Goal: Browse casually

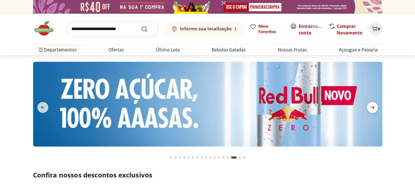
click at [368, 107] on span "next" at bounding box center [372, 107] width 11 height 11
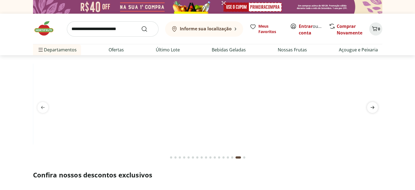
click at [368, 107] on span "next" at bounding box center [372, 107] width 11 height 11
click at [41, 107] on icon "previous" at bounding box center [43, 107] width 7 height 7
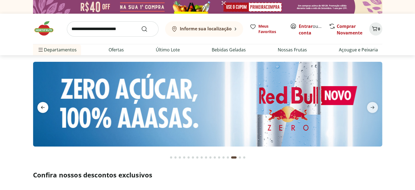
click at [41, 107] on icon "previous" at bounding box center [43, 107] width 7 height 7
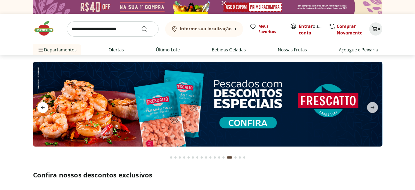
click at [41, 107] on icon "previous" at bounding box center [43, 107] width 7 height 7
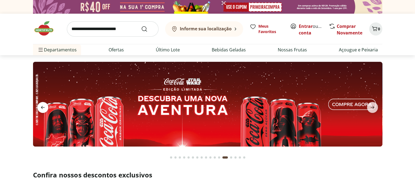
click at [41, 107] on icon "previous" at bounding box center [43, 107] width 7 height 7
click at [41, 108] on icon "previous" at bounding box center [43, 107] width 7 height 7
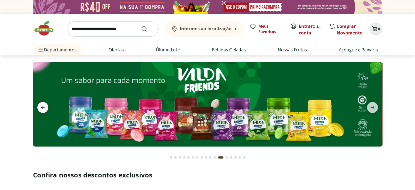
click at [41, 108] on icon "previous" at bounding box center [43, 107] width 7 height 7
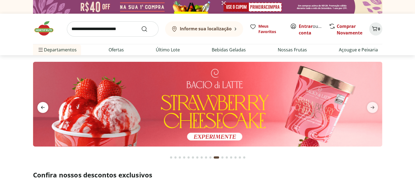
click at [41, 108] on icon "previous" at bounding box center [43, 107] width 7 height 7
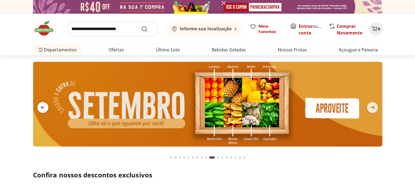
click at [41, 108] on icon "previous" at bounding box center [43, 107] width 7 height 7
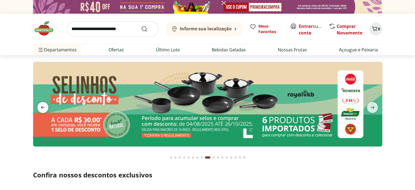
click at [41, 108] on icon "previous" at bounding box center [43, 107] width 7 height 7
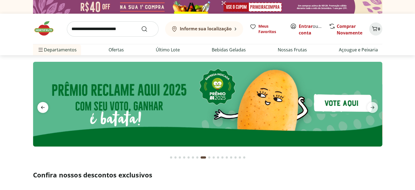
click at [41, 108] on icon "previous" at bounding box center [43, 107] width 7 height 7
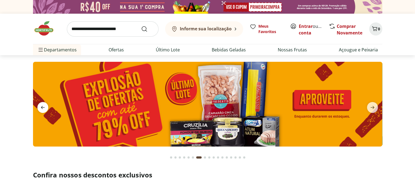
click at [41, 108] on icon "previous" at bounding box center [43, 107] width 7 height 7
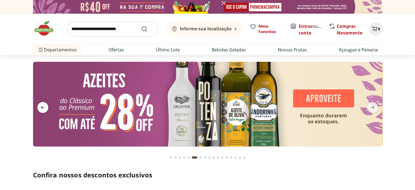
click at [46, 106] on span "previous" at bounding box center [42, 107] width 11 height 11
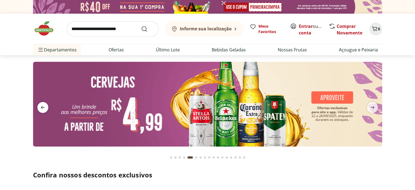
click at [46, 106] on span "previous" at bounding box center [42, 107] width 11 height 11
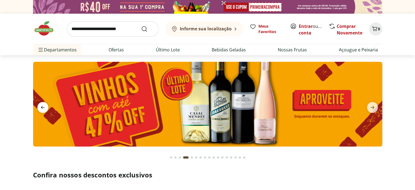
click at [46, 106] on span "previous" at bounding box center [42, 107] width 11 height 11
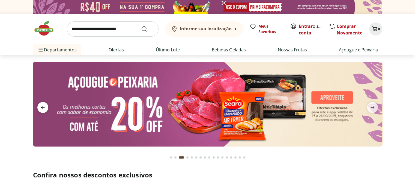
click at [46, 106] on span "previous" at bounding box center [42, 107] width 11 height 11
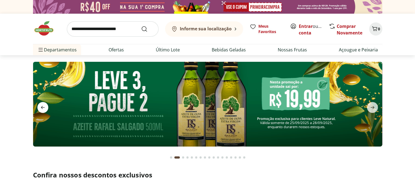
click at [46, 107] on span "previous" at bounding box center [42, 107] width 11 height 11
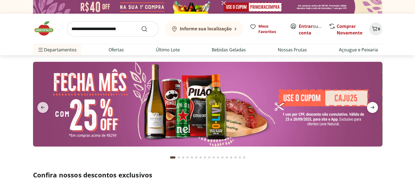
click at [369, 109] on icon "next" at bounding box center [372, 107] width 7 height 7
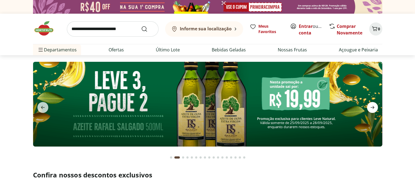
click at [369, 109] on icon "next" at bounding box center [372, 107] width 7 height 7
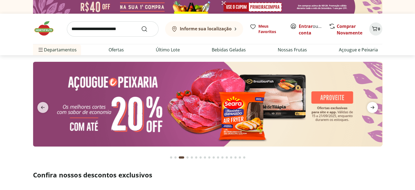
click at [369, 109] on icon "next" at bounding box center [372, 107] width 7 height 7
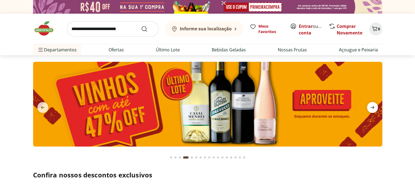
click at [368, 109] on span "next" at bounding box center [372, 107] width 11 height 11
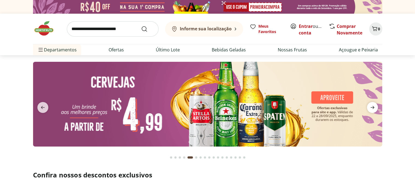
click at [368, 109] on span "next" at bounding box center [372, 107] width 11 height 11
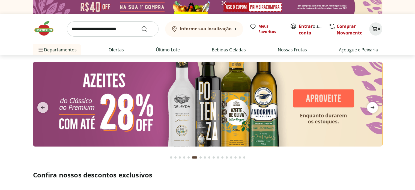
click at [368, 109] on span "next" at bounding box center [372, 107] width 11 height 11
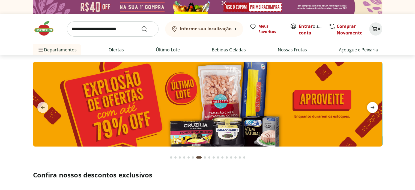
click at [368, 109] on span "next" at bounding box center [372, 107] width 11 height 11
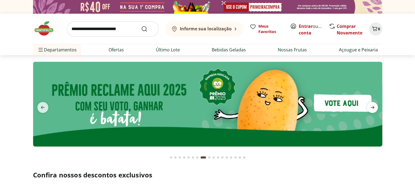
click at [368, 109] on span "next" at bounding box center [372, 107] width 11 height 11
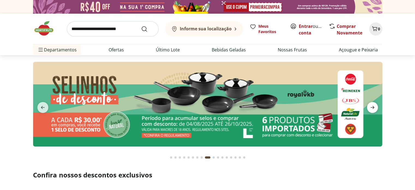
click at [368, 109] on span "next" at bounding box center [372, 107] width 11 height 11
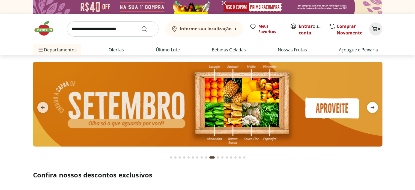
click at [368, 109] on span "next" at bounding box center [372, 107] width 11 height 11
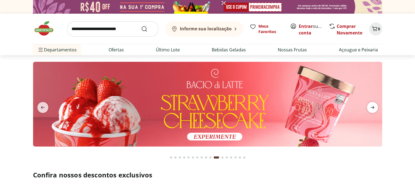
click at [368, 109] on span "next" at bounding box center [372, 107] width 11 height 11
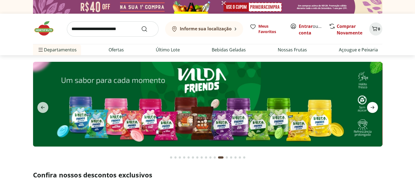
click at [368, 109] on span "next" at bounding box center [372, 107] width 11 height 11
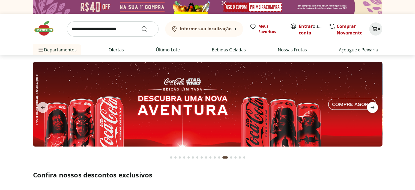
click at [368, 109] on span "next" at bounding box center [372, 107] width 11 height 11
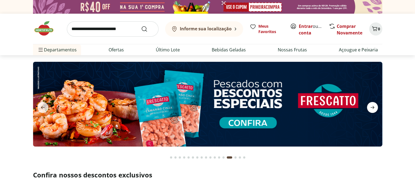
click at [368, 109] on span "next" at bounding box center [372, 107] width 11 height 11
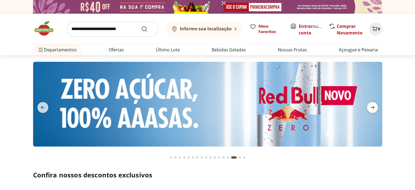
click at [368, 109] on span "next" at bounding box center [372, 107] width 11 height 11
